Goal: Task Accomplishment & Management: Manage account settings

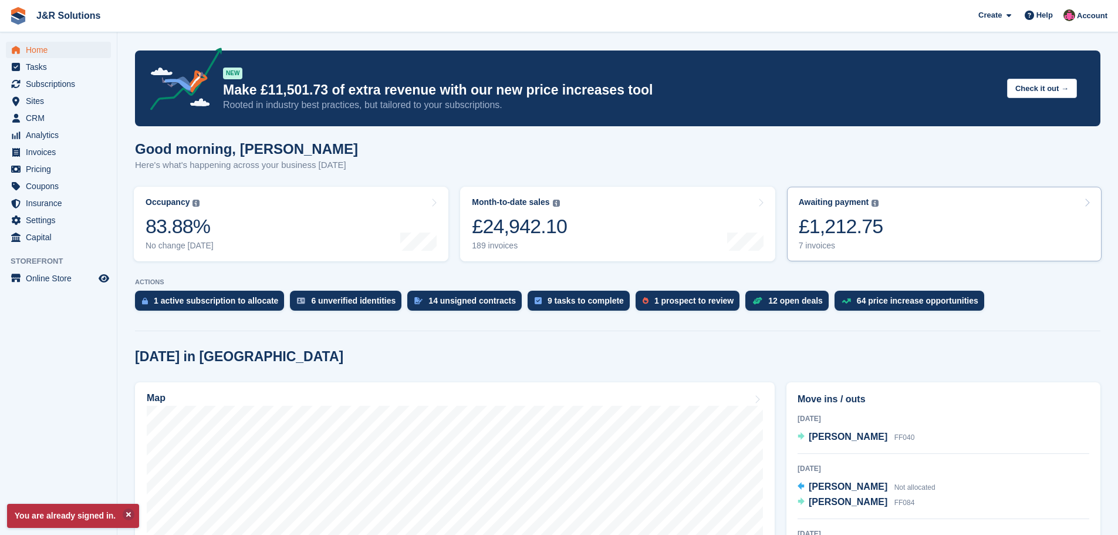
click at [832, 245] on div "7 invoices" at bounding box center [841, 246] width 85 height 10
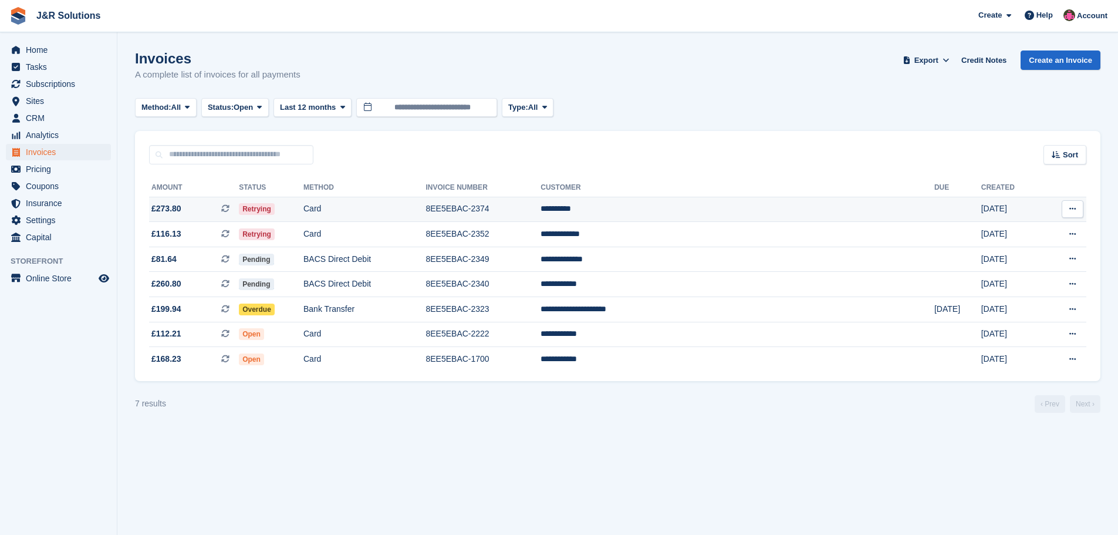
click at [751, 214] on td "**********" at bounding box center [738, 209] width 394 height 25
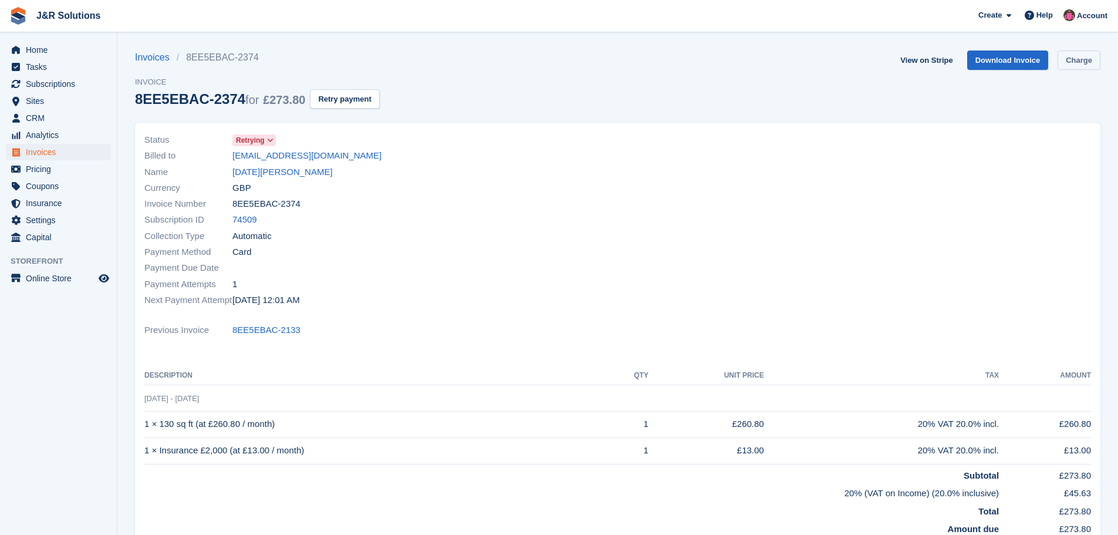
click at [1081, 59] on link "Charge" at bounding box center [1079, 59] width 43 height 19
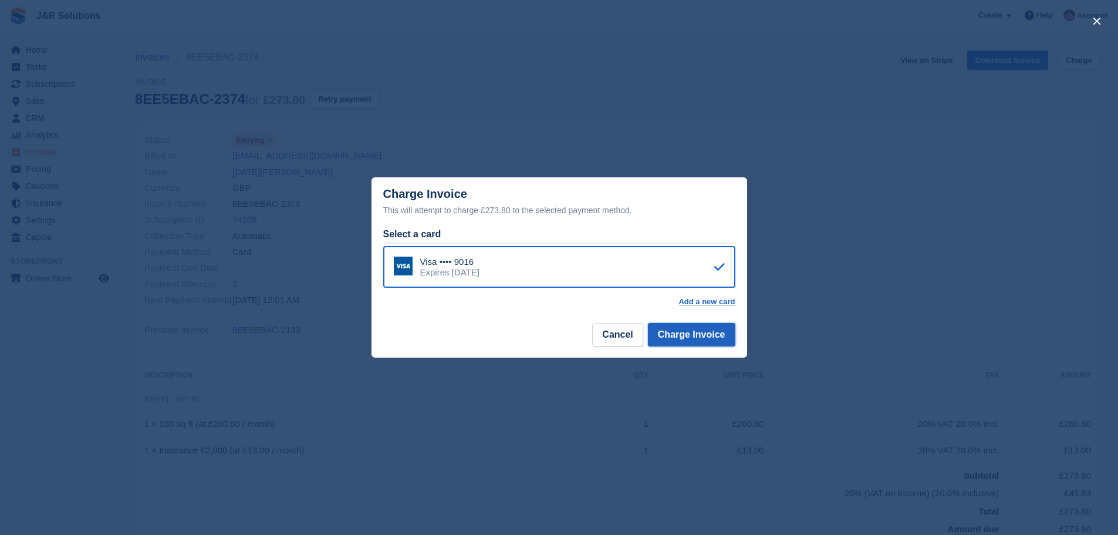
click at [723, 329] on button "Charge Invoice" at bounding box center [691, 334] width 87 height 23
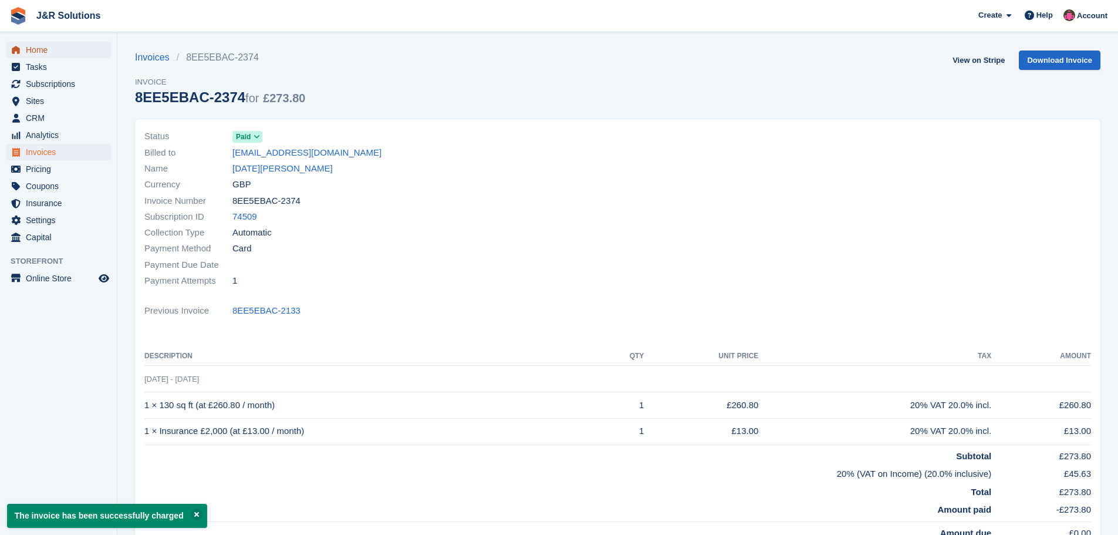
click at [45, 45] on span "Home" at bounding box center [61, 50] width 70 height 16
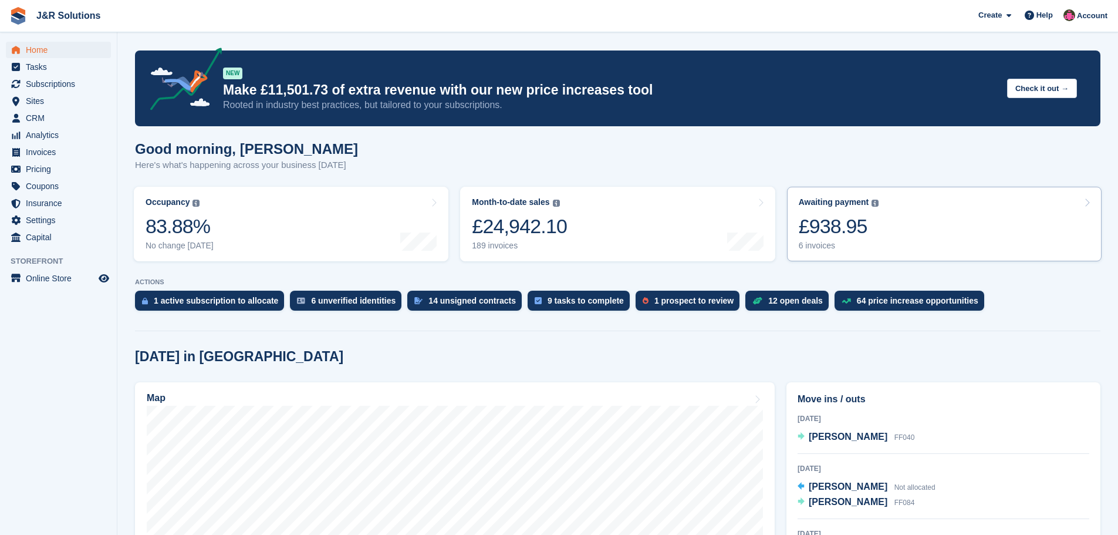
click at [818, 247] on div "6 invoices" at bounding box center [839, 246] width 80 height 10
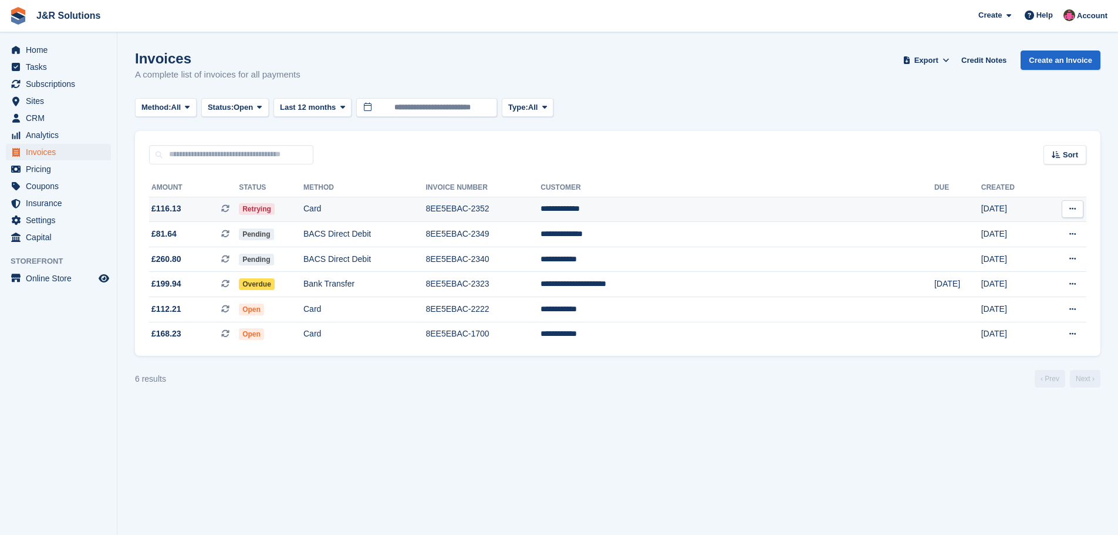
click at [426, 205] on td "Card" at bounding box center [364, 209] width 122 height 25
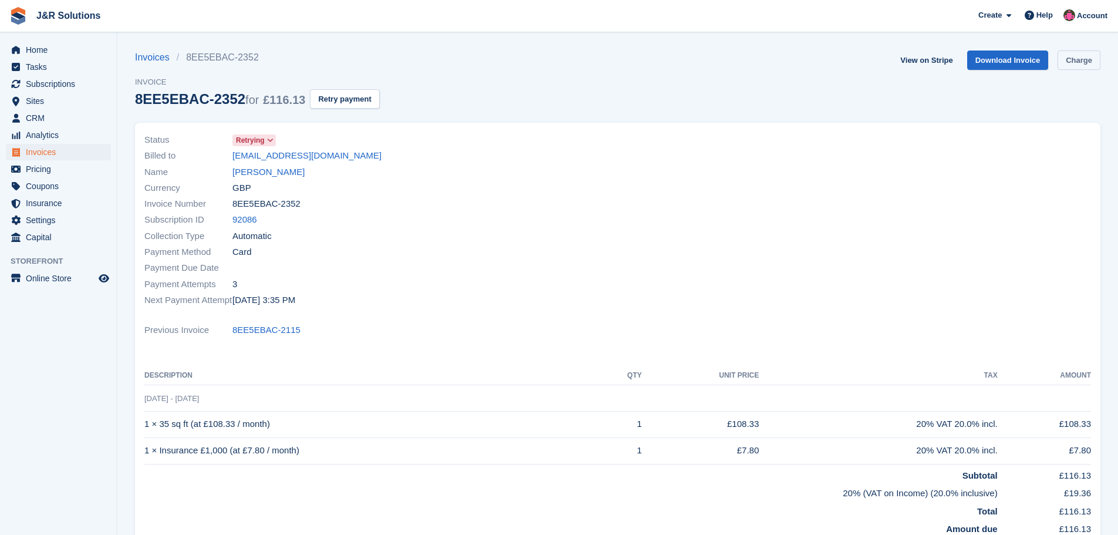
click at [1081, 53] on link "Charge" at bounding box center [1079, 59] width 43 height 19
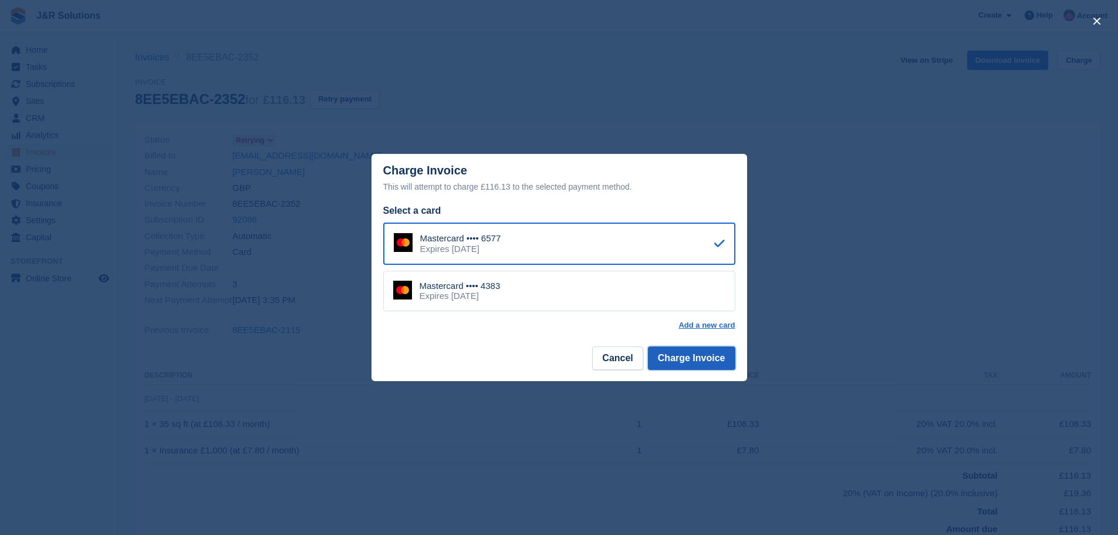
click at [696, 356] on button "Charge Invoice" at bounding box center [691, 357] width 87 height 23
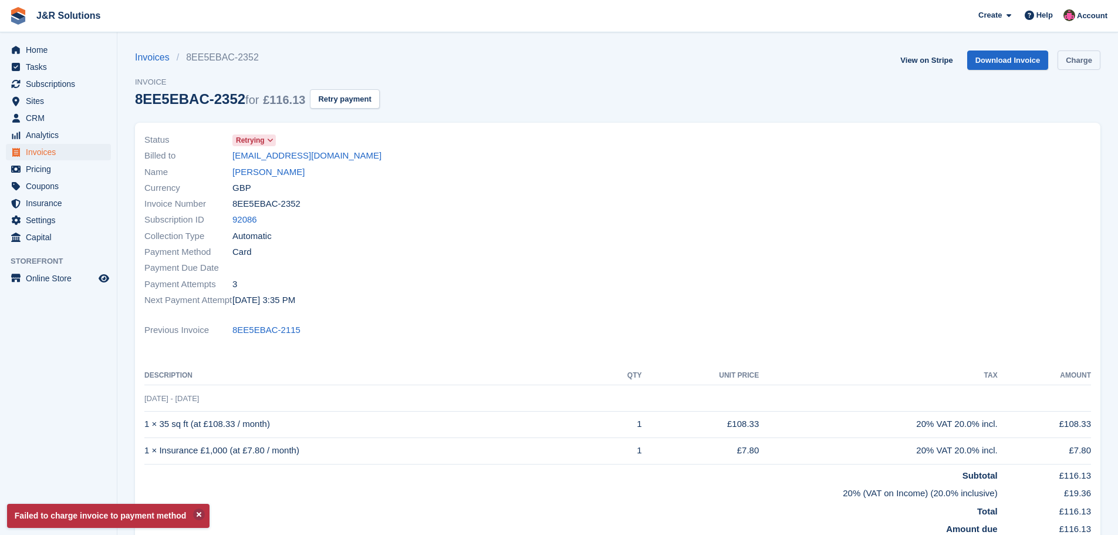
click at [1078, 60] on link "Charge" at bounding box center [1079, 59] width 43 height 19
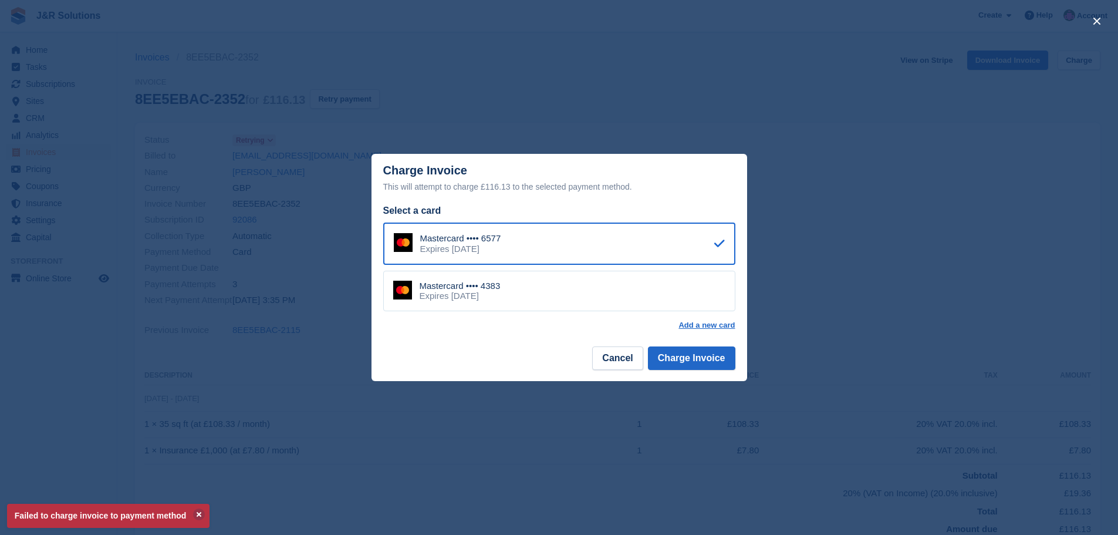
click at [705, 300] on div "Mastercard •••• 4383 Expires January 2030" at bounding box center [559, 291] width 352 height 41
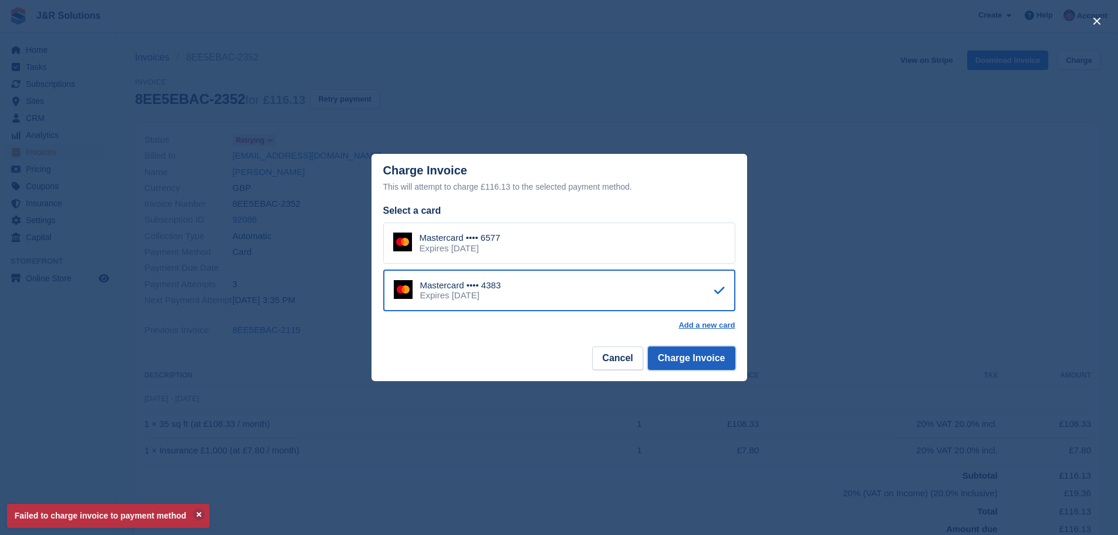
click at [708, 360] on button "Charge Invoice" at bounding box center [691, 357] width 87 height 23
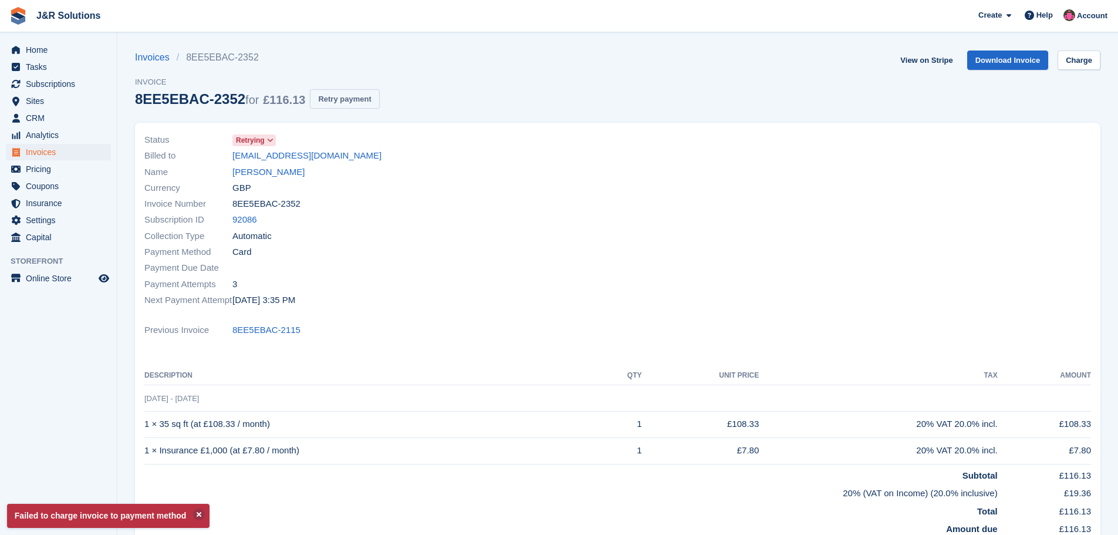
click at [329, 98] on button "Retry payment" at bounding box center [344, 98] width 69 height 19
click at [277, 171] on link "Carl Venables" at bounding box center [268, 172] width 72 height 13
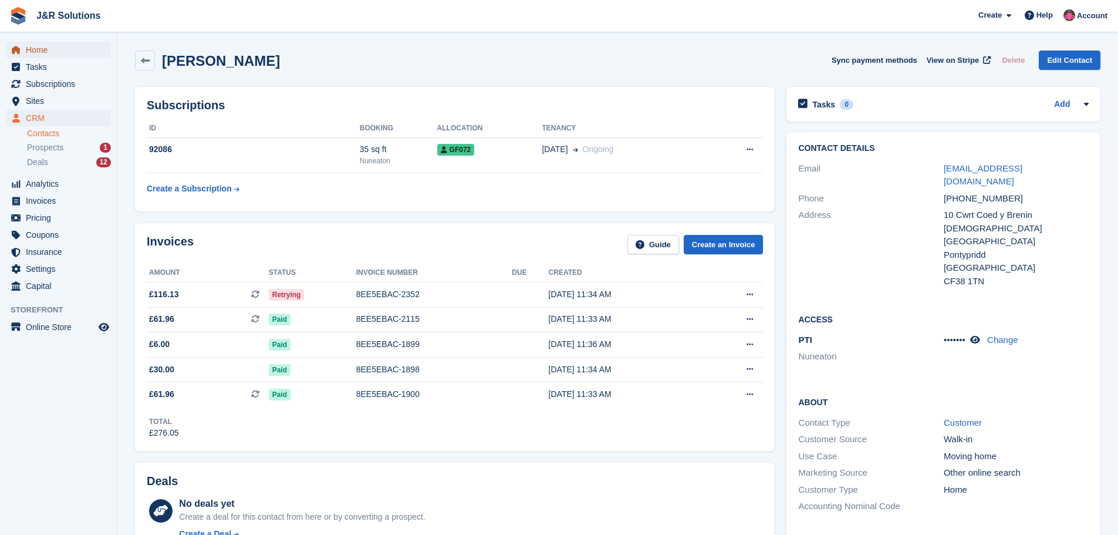
click at [44, 51] on span "Home" at bounding box center [61, 50] width 70 height 16
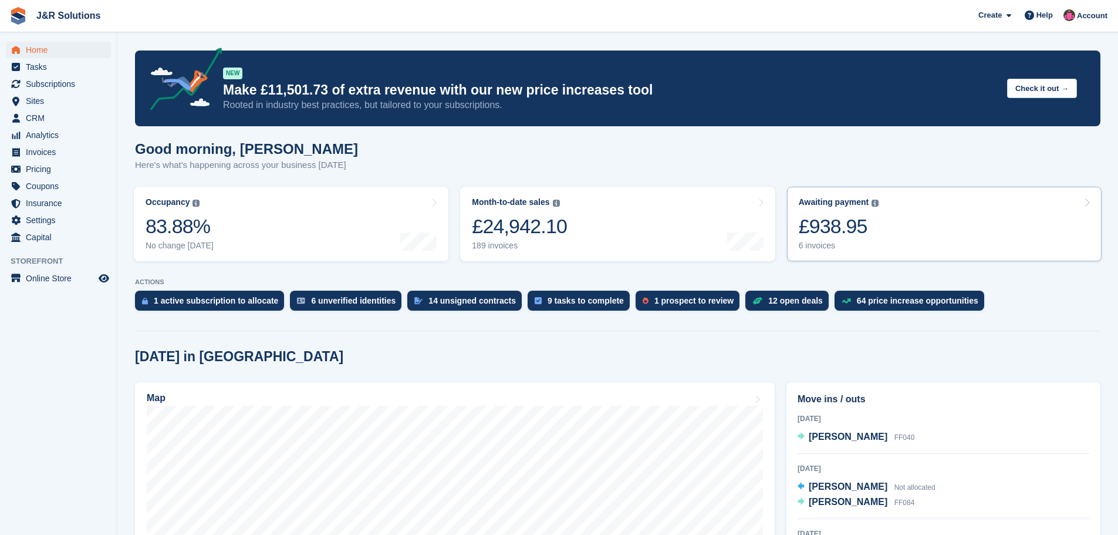
click at [819, 248] on div "6 invoices" at bounding box center [839, 246] width 80 height 10
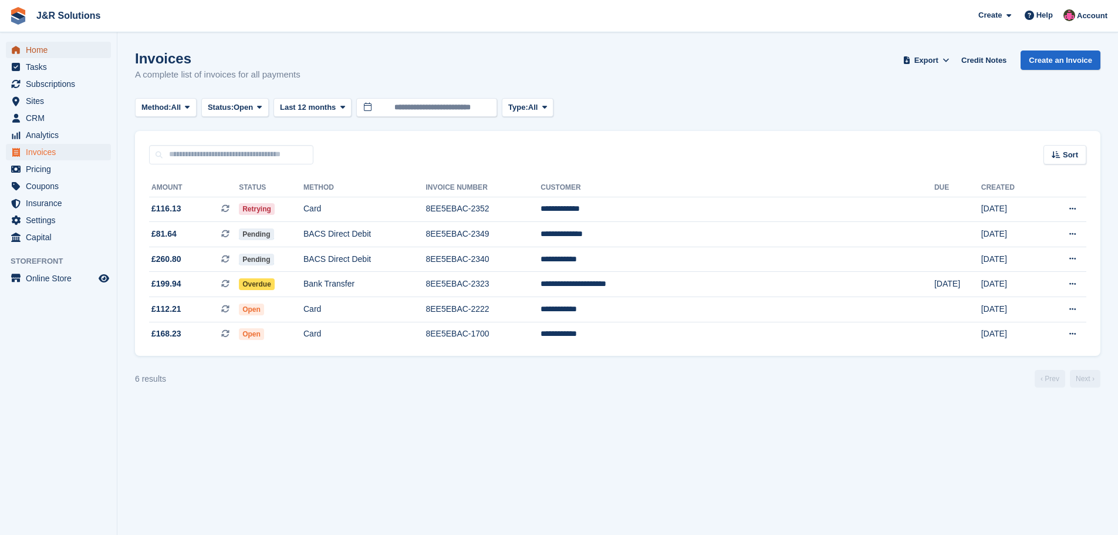
click at [40, 48] on span "Home" at bounding box center [61, 50] width 70 height 16
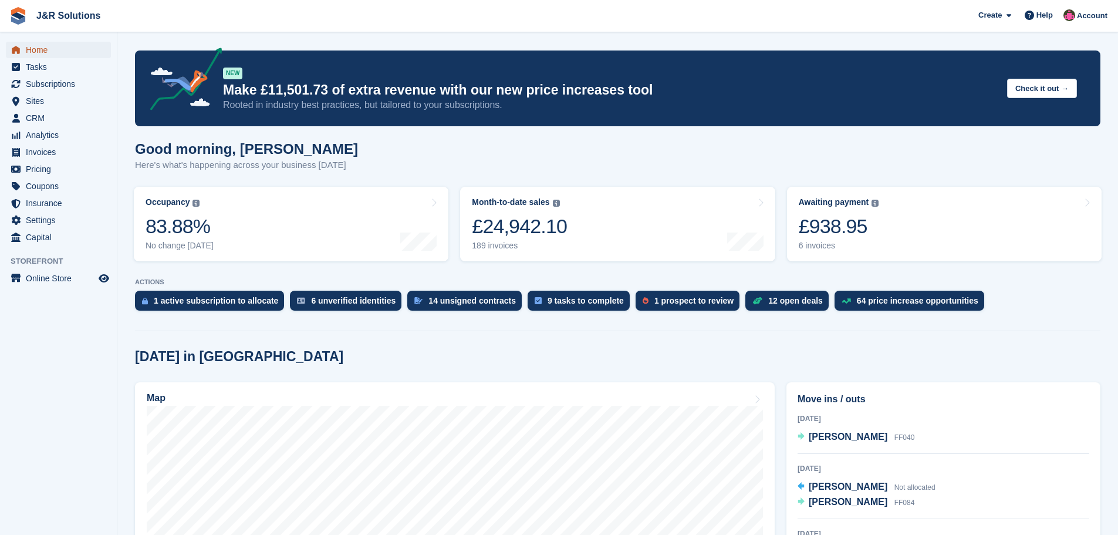
click at [31, 52] on span "Home" at bounding box center [61, 50] width 70 height 16
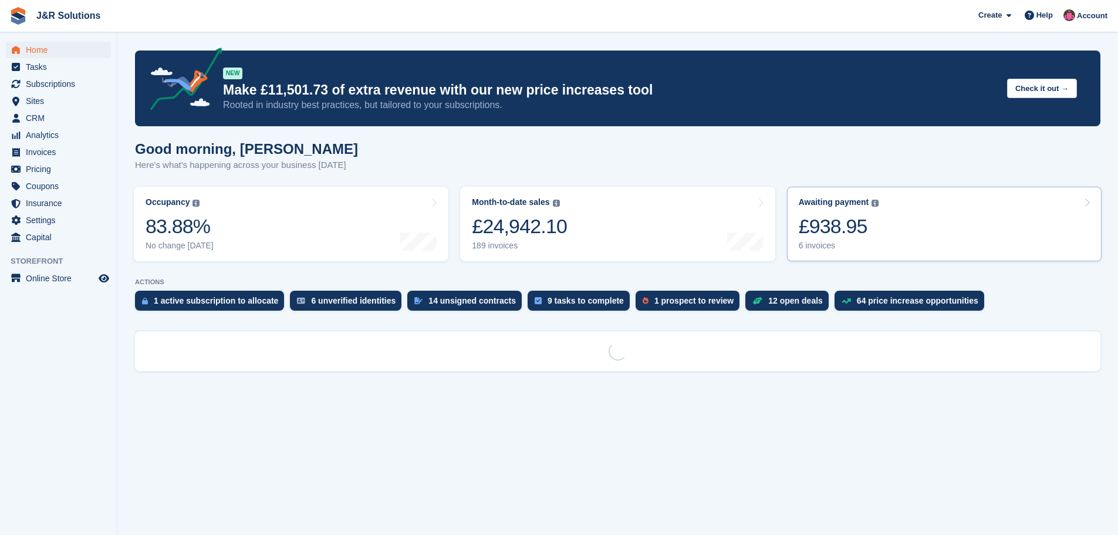
click at [804, 238] on div "£938.95" at bounding box center [839, 226] width 80 height 24
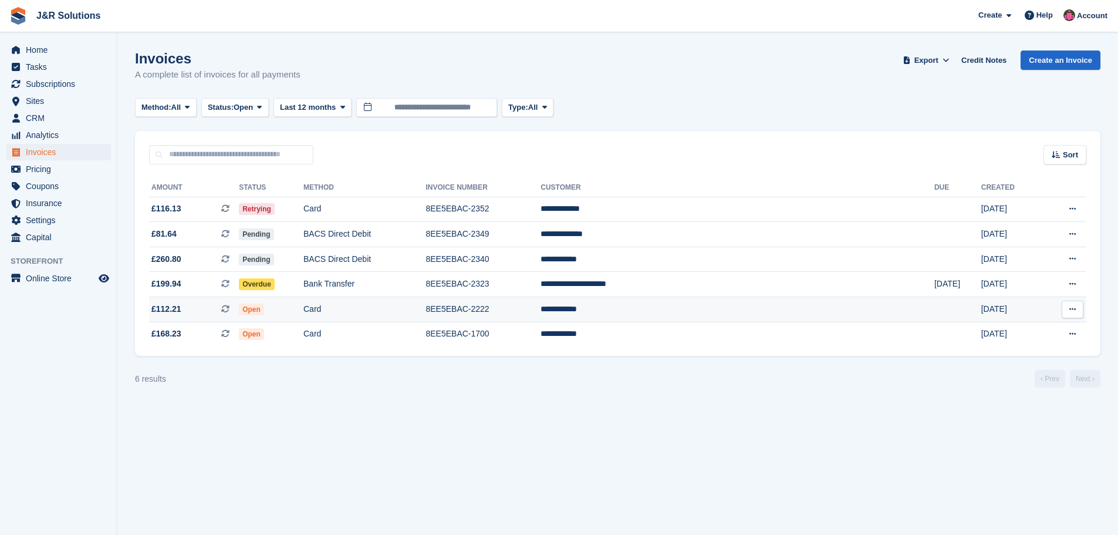
click at [541, 308] on td "8EE5EBAC-2222" at bounding box center [483, 309] width 115 height 25
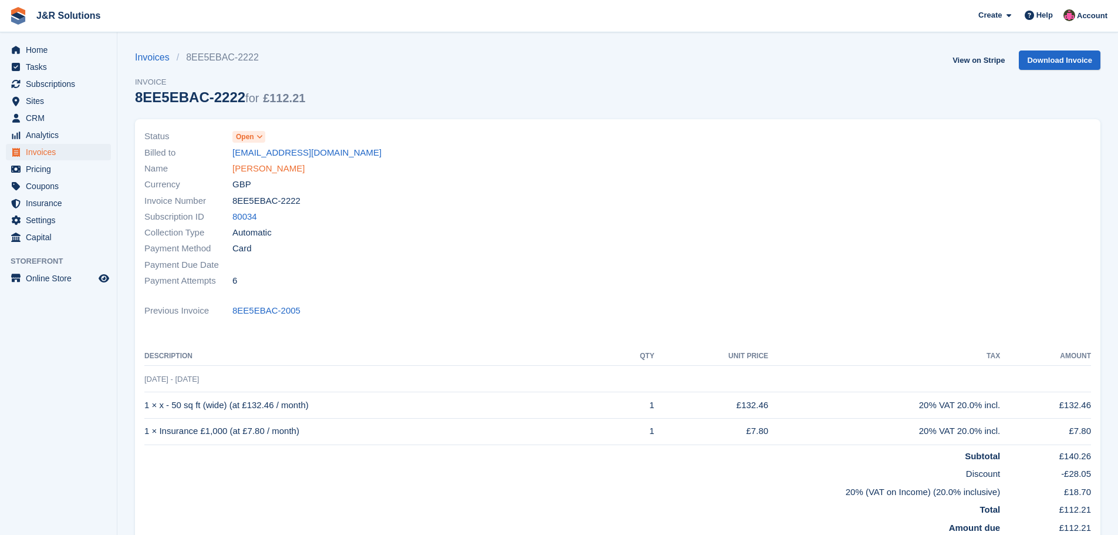
click at [275, 166] on link "[PERSON_NAME]" at bounding box center [268, 168] width 72 height 13
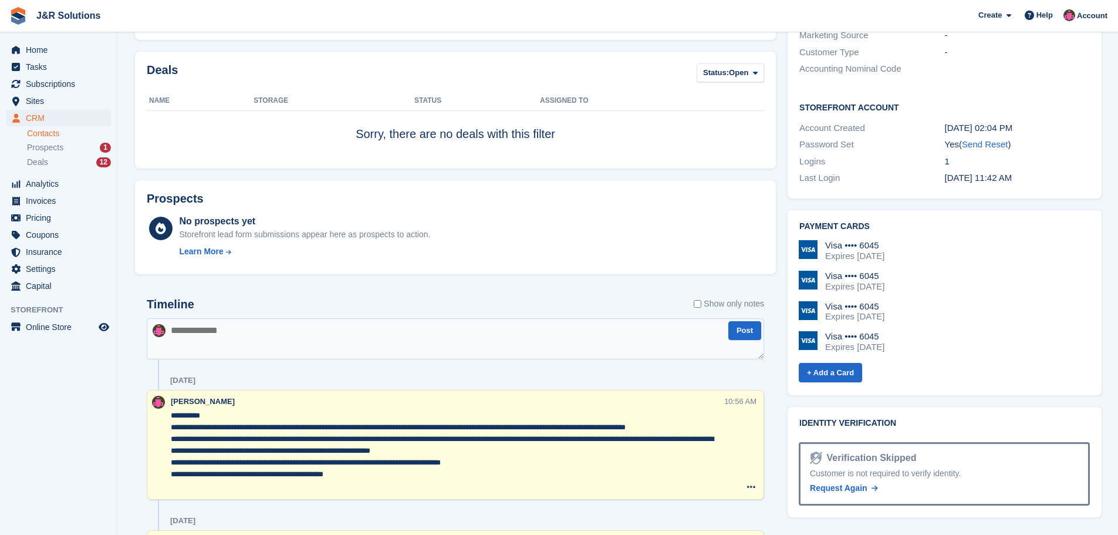
scroll to position [352, 0]
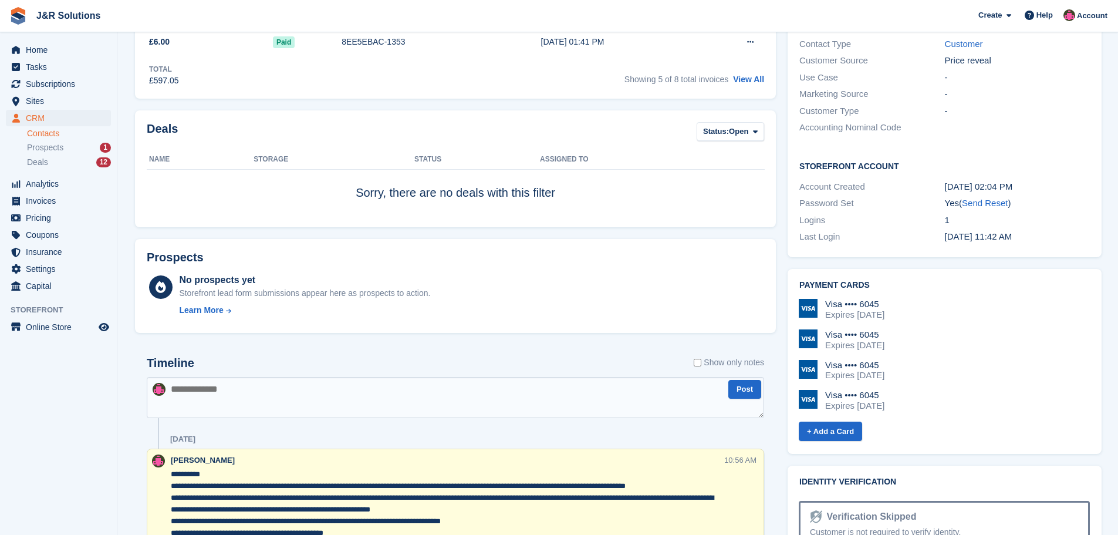
click at [309, 390] on textarea at bounding box center [455, 397] width 617 height 41
paste textarea "**********"
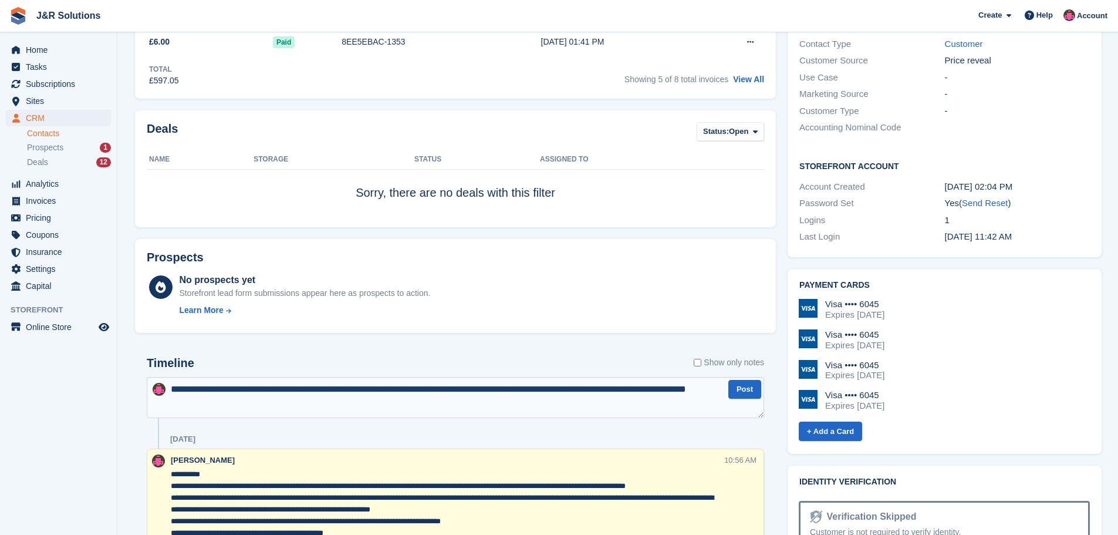
click at [243, 405] on textarea "**********" at bounding box center [455, 397] width 617 height 41
type textarea "**********"
click at [747, 390] on button "Post" at bounding box center [744, 389] width 33 height 19
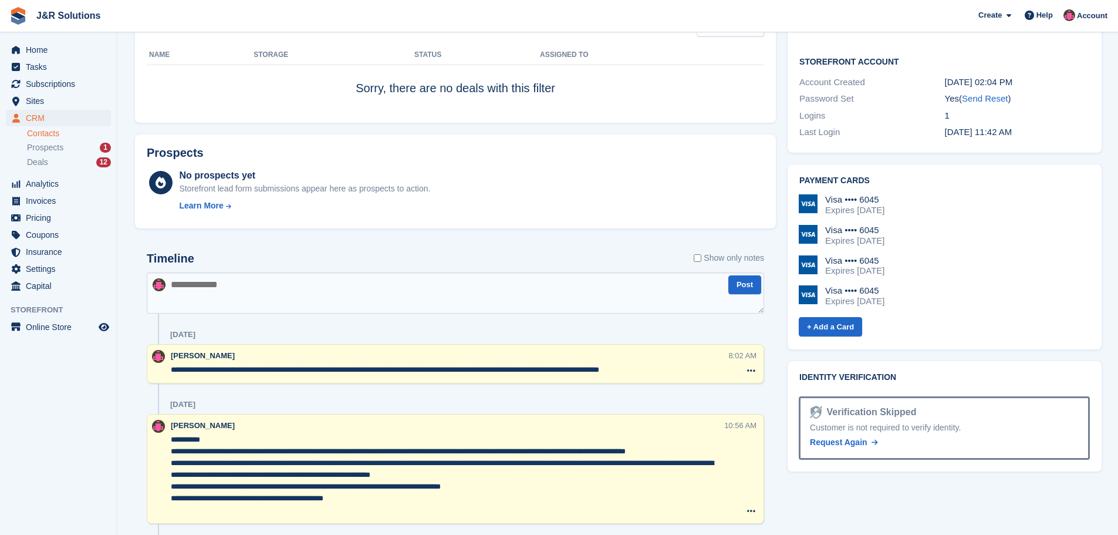
scroll to position [470, 0]
